Goal: Find specific page/section: Find specific page/section

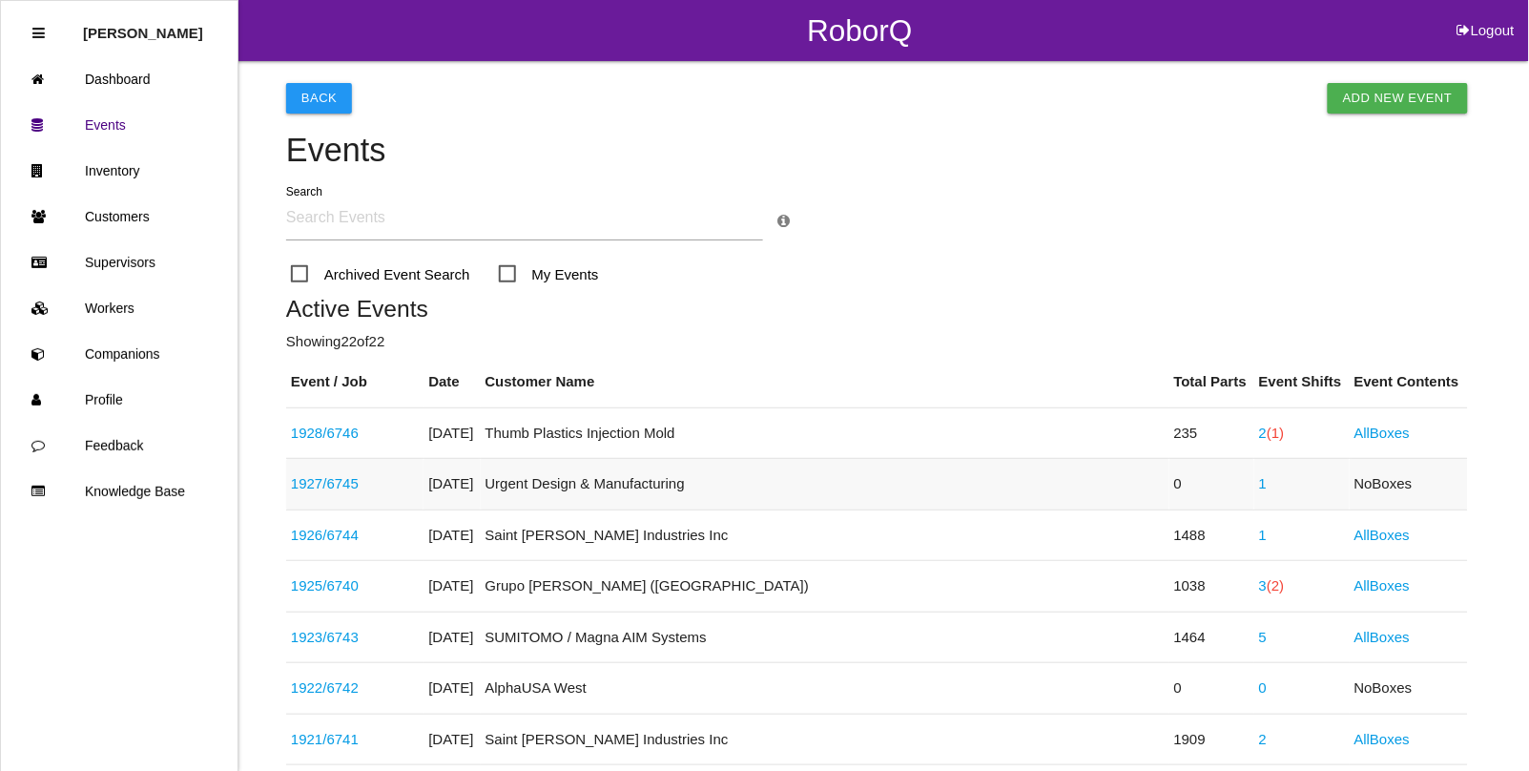
click at [1259, 484] on link "1" at bounding box center [1263, 483] width 8 height 16
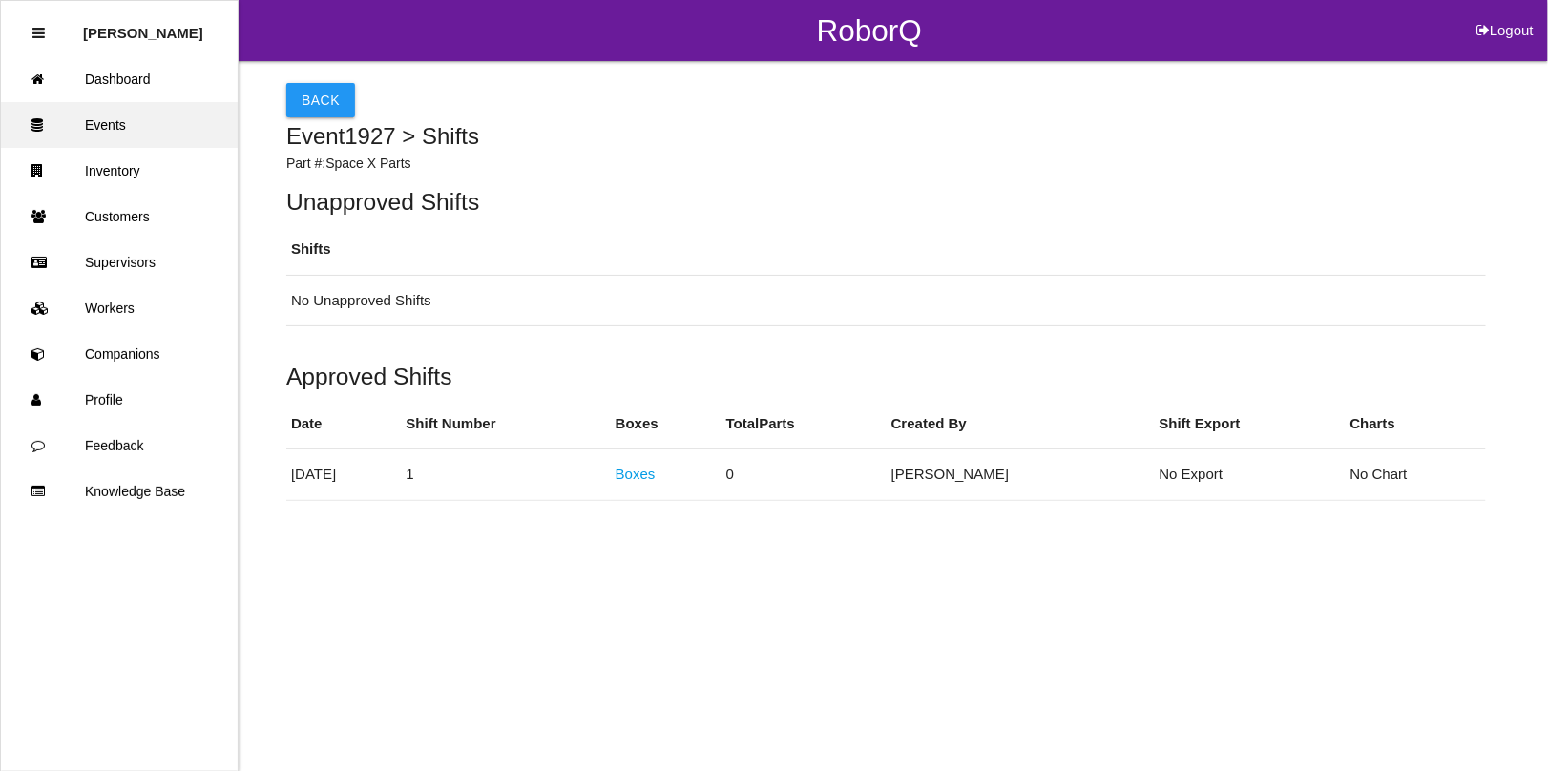
click at [106, 131] on link "Events" at bounding box center [119, 125] width 237 height 46
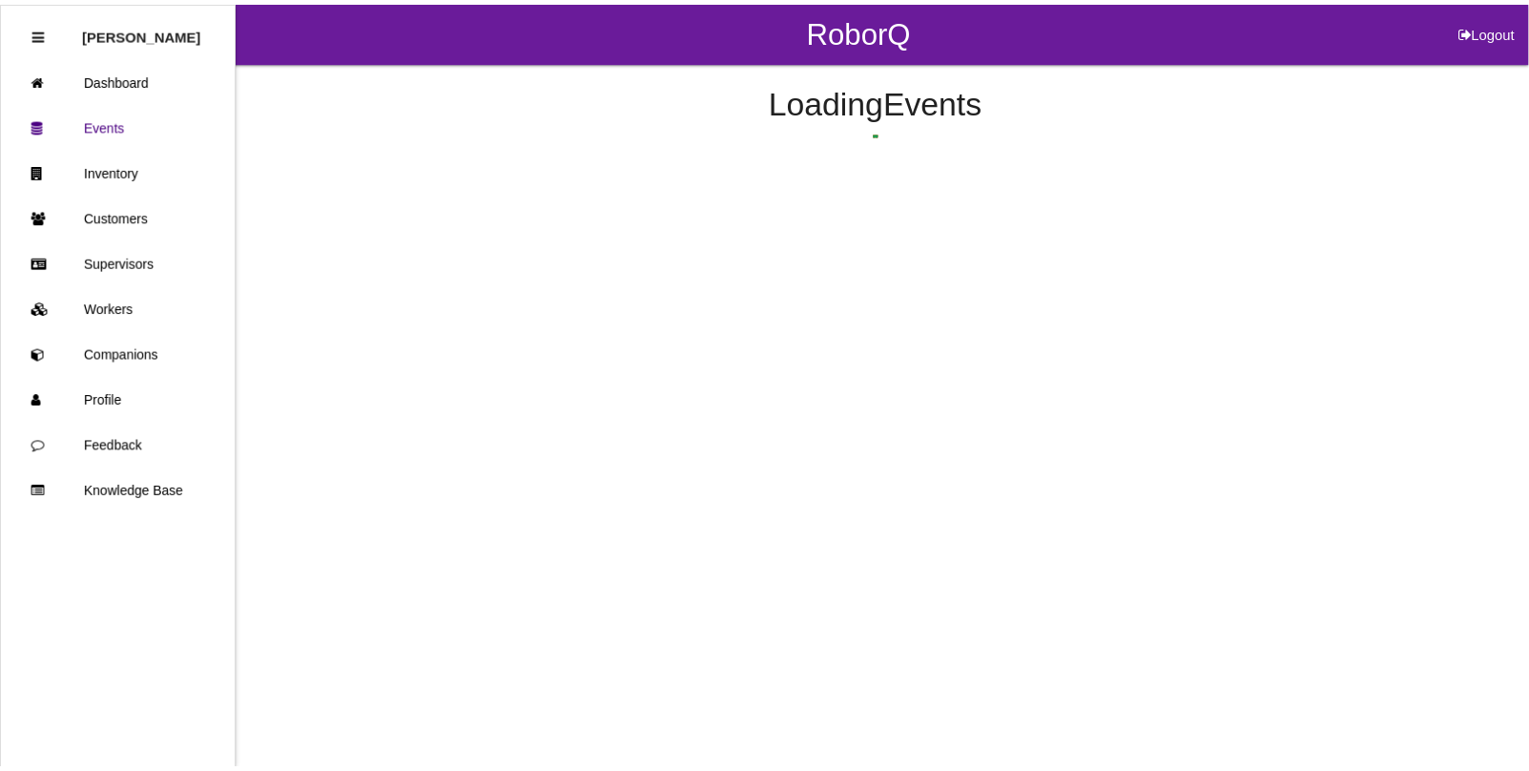
scroll to position [98, 0]
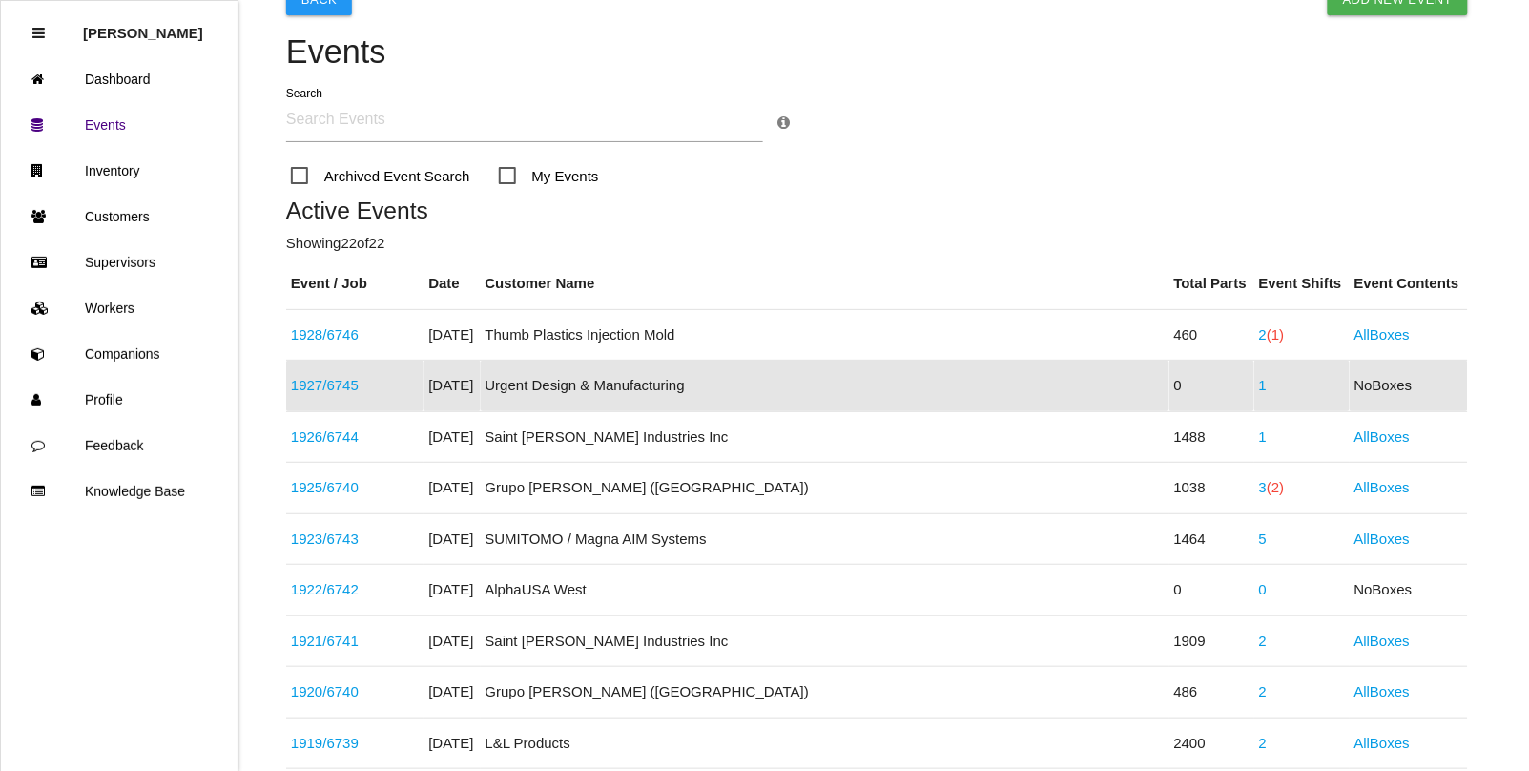
click at [1259, 387] on link "1" at bounding box center [1263, 385] width 8 height 16
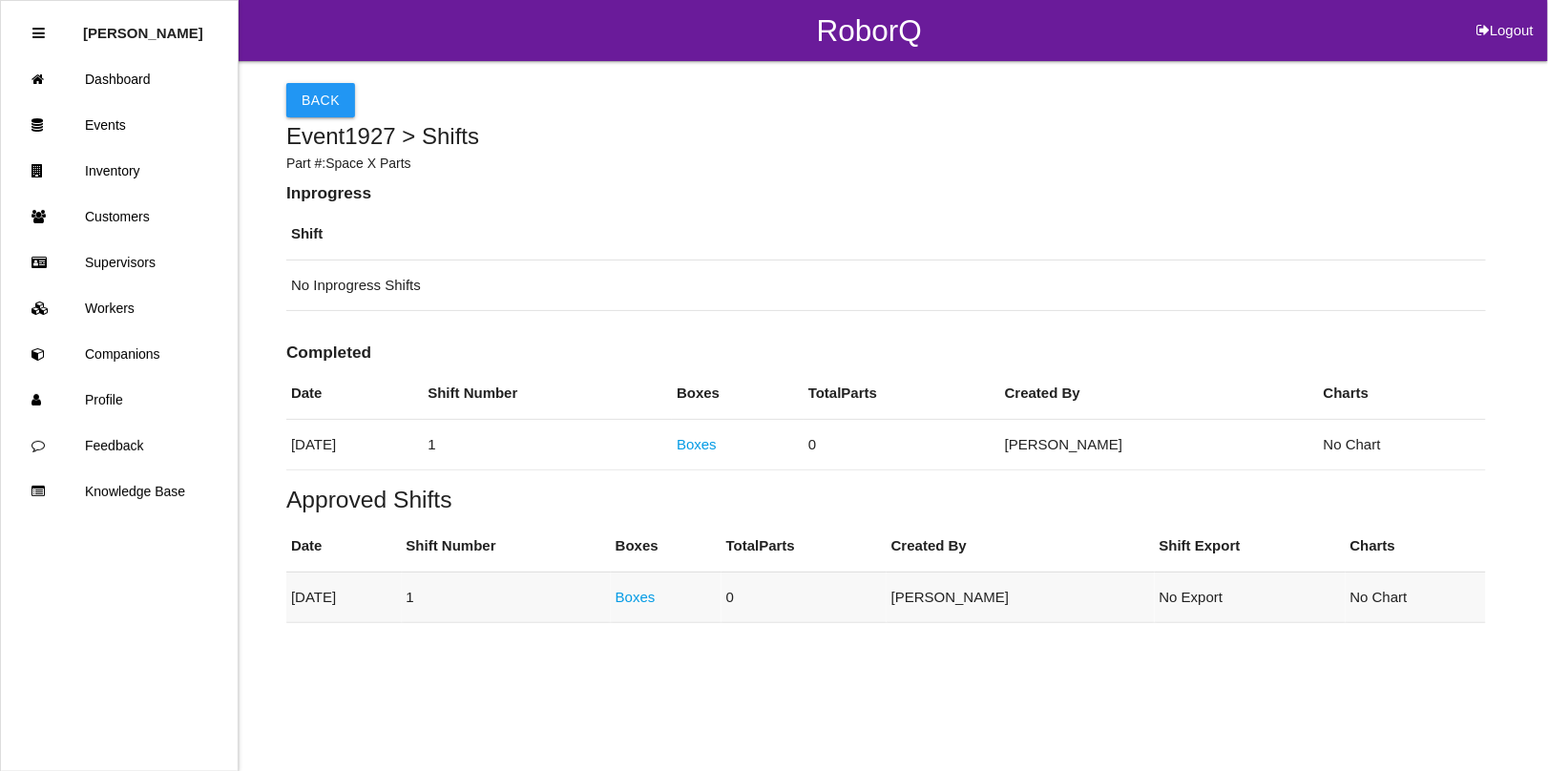
click at [655, 602] on link "Boxes" at bounding box center [635, 597] width 40 height 16
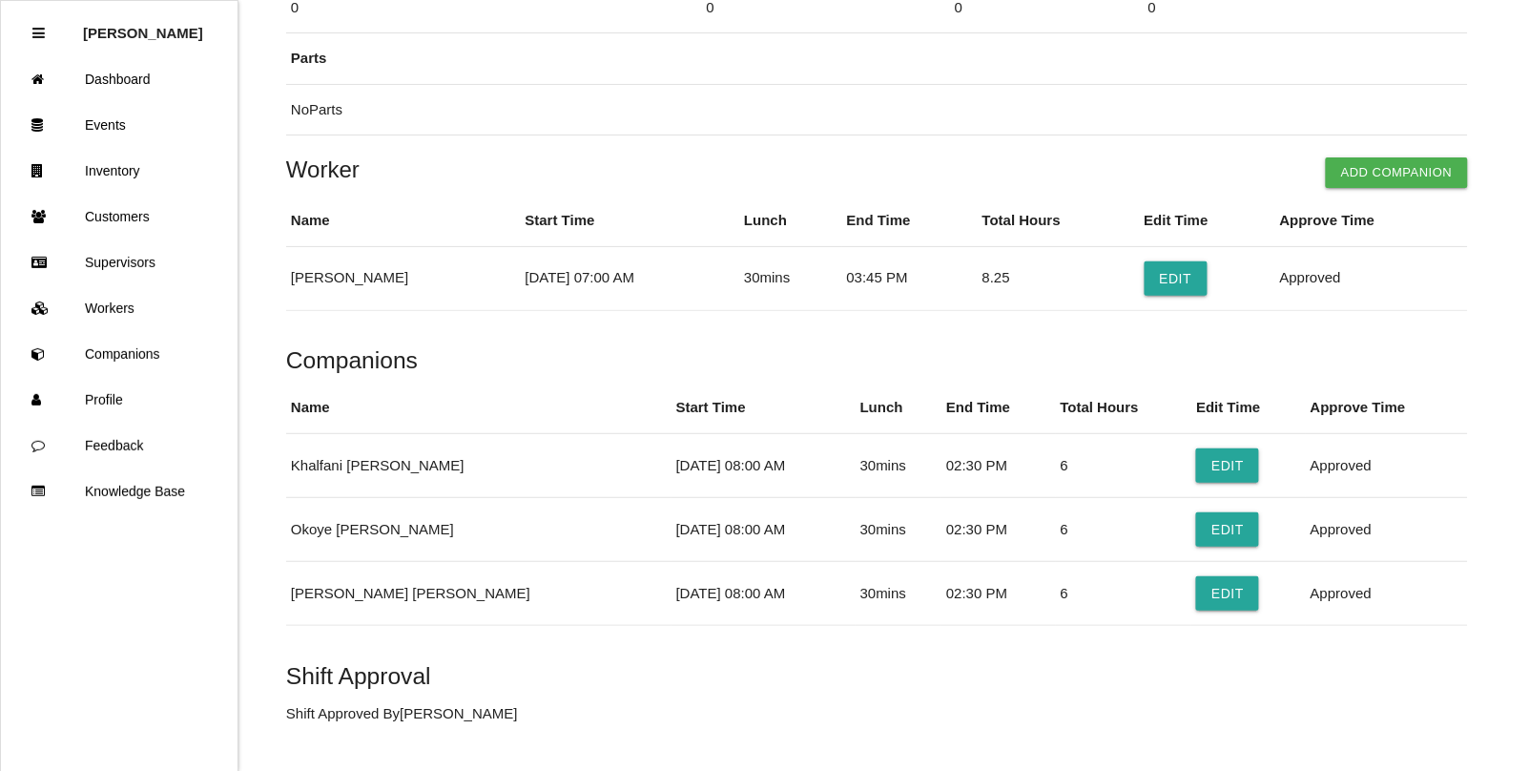
scroll to position [358, 0]
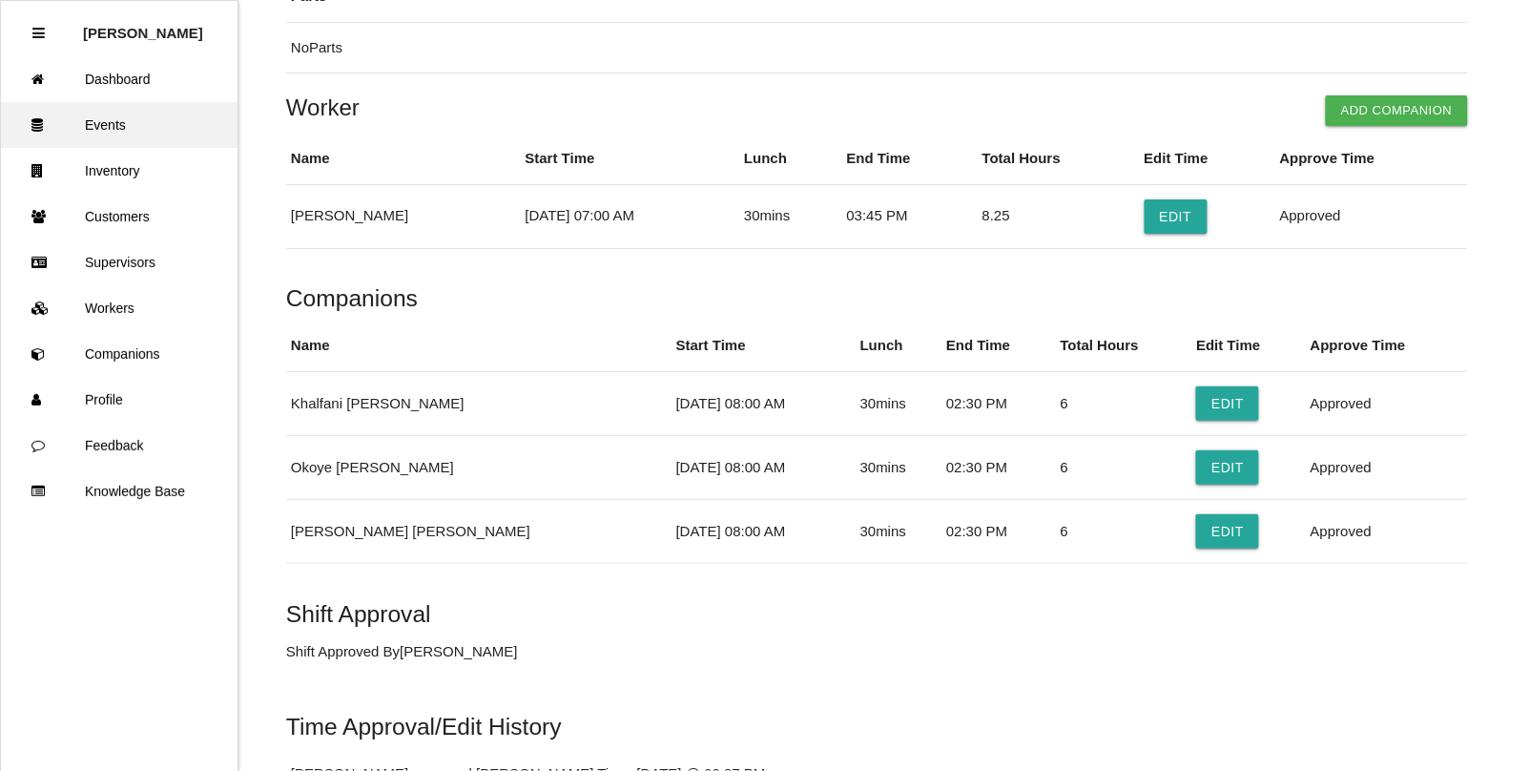
click at [95, 122] on link "Events" at bounding box center [119, 125] width 237 height 46
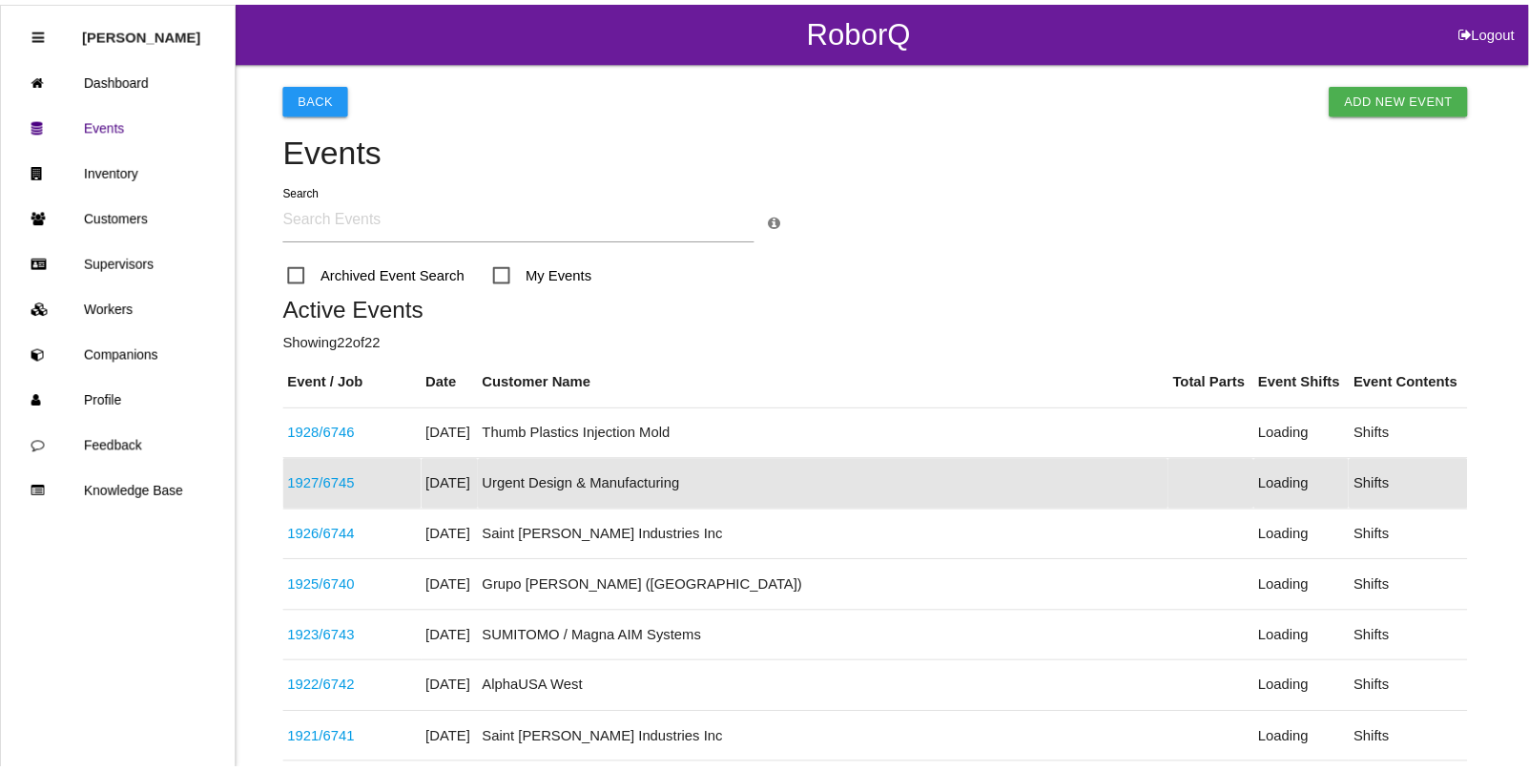
scroll to position [98, 0]
